Goal: Transaction & Acquisition: Purchase product/service

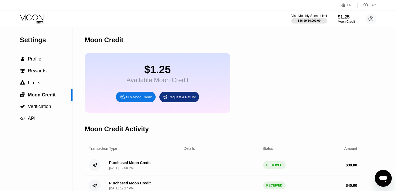
click at [38, 19] on icon at bounding box center [32, 18] width 25 height 9
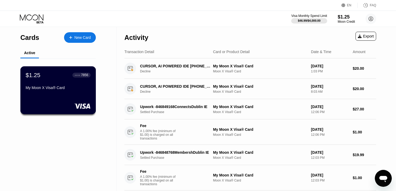
click at [60, 94] on div "$1.25 ● ● ● ● 7856 My Moon X Visa® Card" at bounding box center [58, 90] width 76 height 48
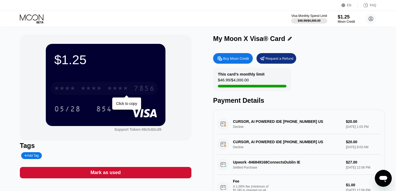
click at [136, 92] on div "7856" at bounding box center [144, 89] width 21 height 8
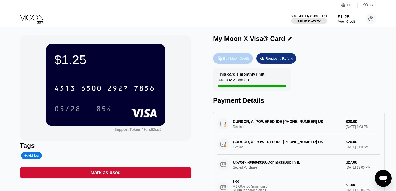
click at [240, 57] on div "Buy Moon Credit" at bounding box center [236, 58] width 26 height 5
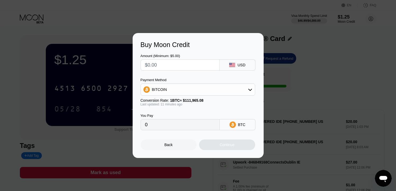
click at [188, 65] on input "text" at bounding box center [180, 65] width 70 height 11
type input "$8"
type input "0.00007133"
type input "$80"
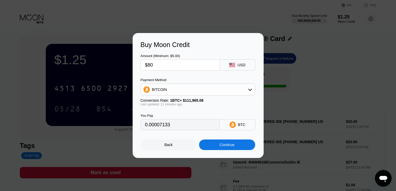
type input "0.00071329"
type input "$80"
click at [224, 94] on div "BITCOIN" at bounding box center [198, 89] width 114 height 11
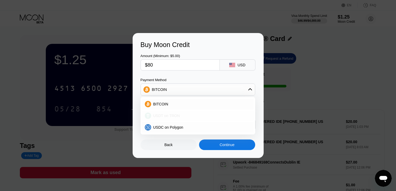
click at [186, 117] on div "USDT on TRON" at bounding box center [201, 116] width 100 height 4
type input "80.81"
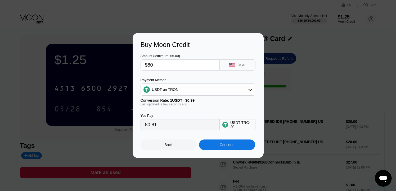
click at [159, 64] on input "$80" at bounding box center [180, 65] width 70 height 11
type input "$8"
type input "8.08"
type input "$82"
type input "82.83"
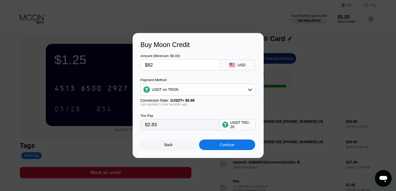
type input "$82"
click at [199, 111] on div "You Pay 82.83 USDT TRC-20" at bounding box center [198, 118] width 115 height 24
click at [229, 149] on div "Continue" at bounding box center [227, 145] width 56 height 11
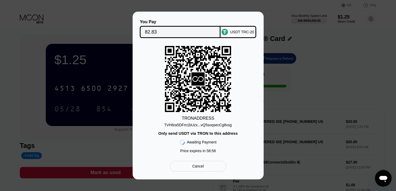
click at [180, 126] on div "TVH6ra5DFm1bUzx...vQ5soqsecCg8vsg" at bounding box center [198, 125] width 68 height 4
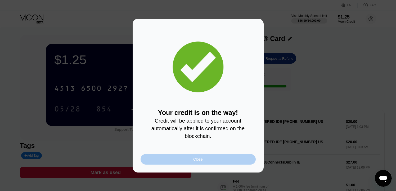
click at [183, 162] on div "Close" at bounding box center [198, 159] width 115 height 11
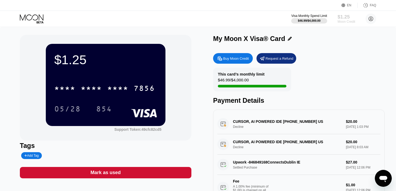
click at [349, 21] on div "Moon Credit" at bounding box center [347, 22] width 18 height 4
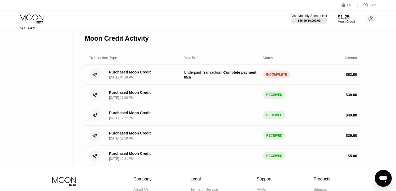
scroll to position [91, 0]
click at [238, 72] on span "Complete payment now" at bounding box center [221, 74] width 74 height 8
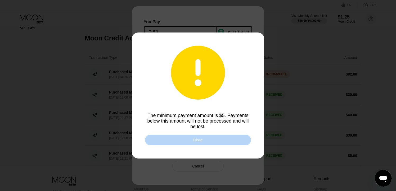
click at [200, 141] on div "Close" at bounding box center [198, 140] width 10 height 4
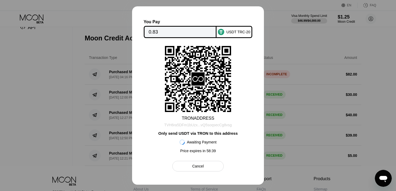
click at [221, 125] on div "TVH6ra5DFm1bUzx...vQ5soqsecCg8vsg" at bounding box center [198, 125] width 68 height 4
click at [215, 166] on div "Cancel" at bounding box center [197, 166] width 51 height 11
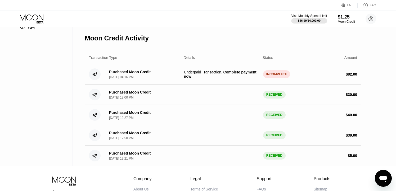
click at [202, 78] on span "Complete payment now" at bounding box center [221, 74] width 74 height 8
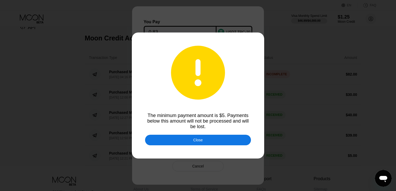
click at [208, 138] on div "Close" at bounding box center [198, 140] width 106 height 11
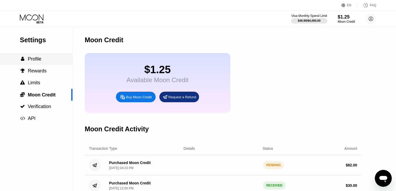
click at [38, 60] on span "Profile" at bounding box center [35, 58] width 14 height 5
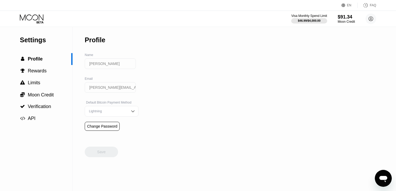
click at [40, 18] on icon at bounding box center [32, 18] width 25 height 9
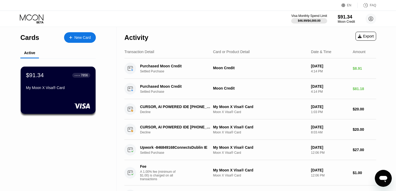
click at [241, 20] on div "Visa Monthly Spend Limit $46.99 / $4,000.00 $91.34 Moon Credit [PERSON_NAME] [P…" at bounding box center [198, 19] width 396 height 16
